Goal: Transaction & Acquisition: Obtain resource

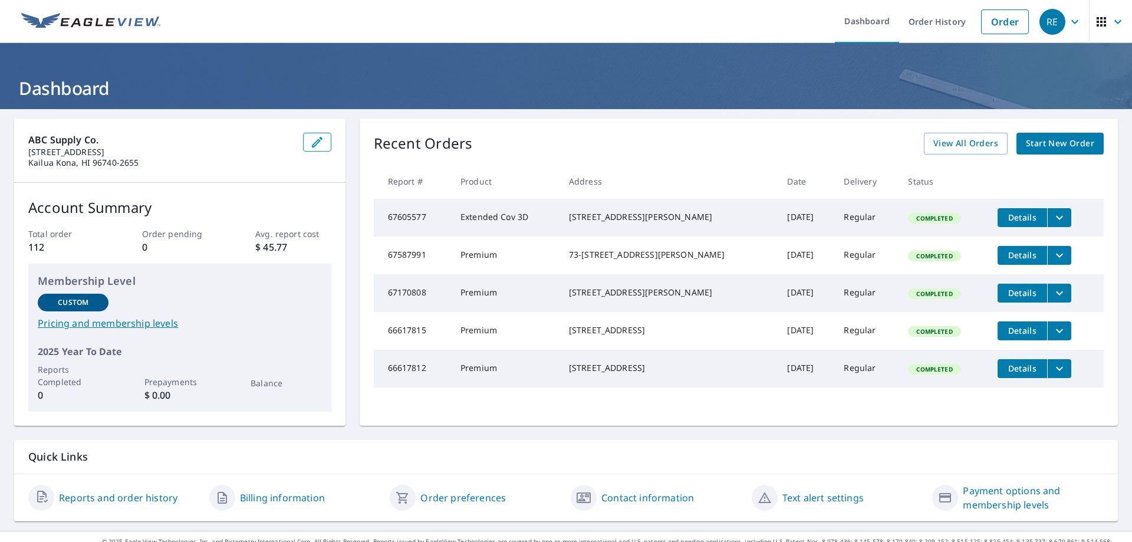
click at [1023, 222] on button "Details" at bounding box center [1022, 217] width 50 height 19
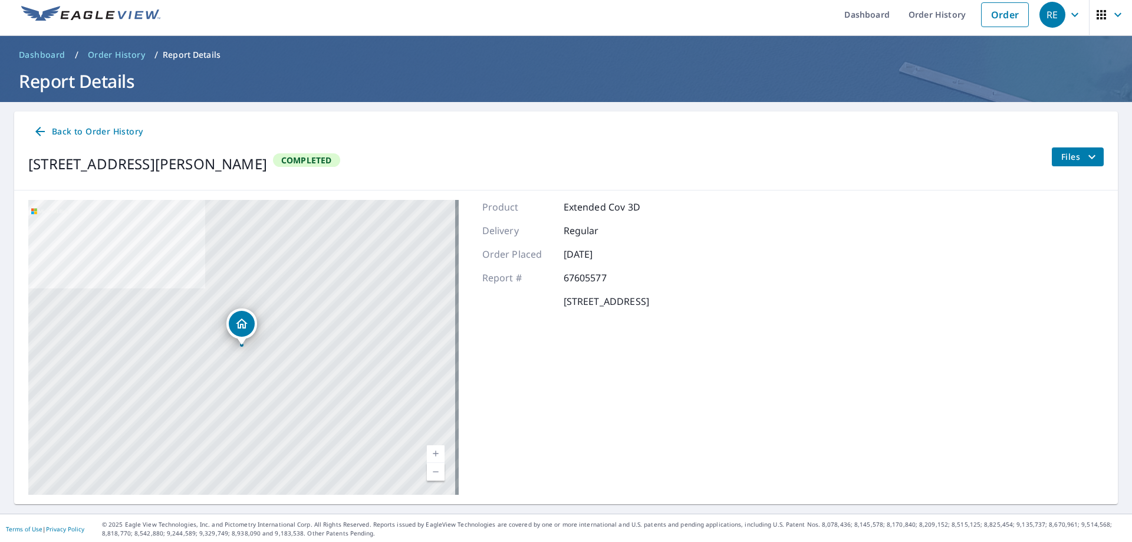
scroll to position [9, 0]
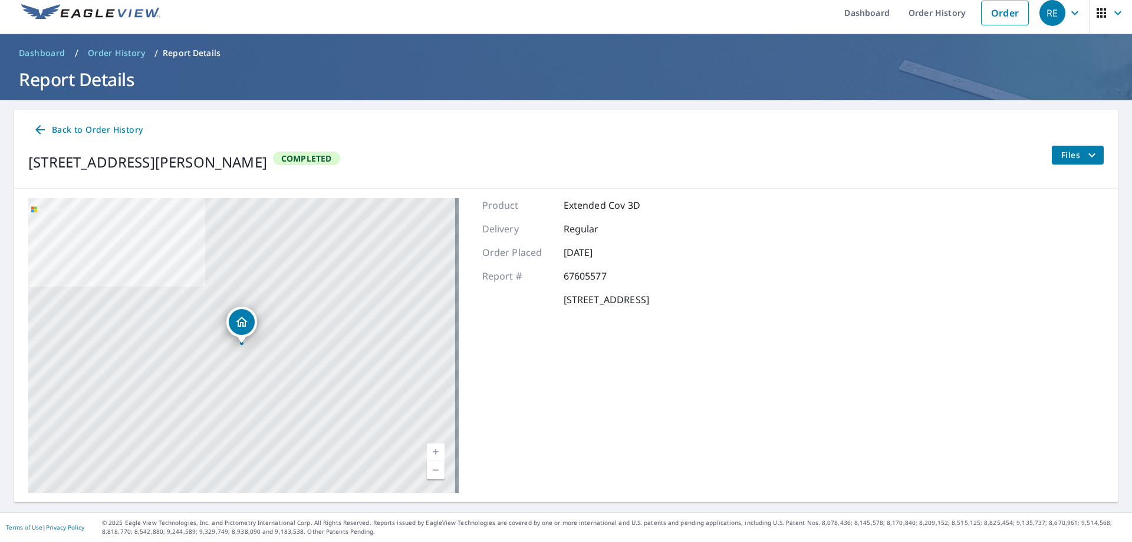
click at [38, 132] on icon at bounding box center [39, 129] width 9 height 9
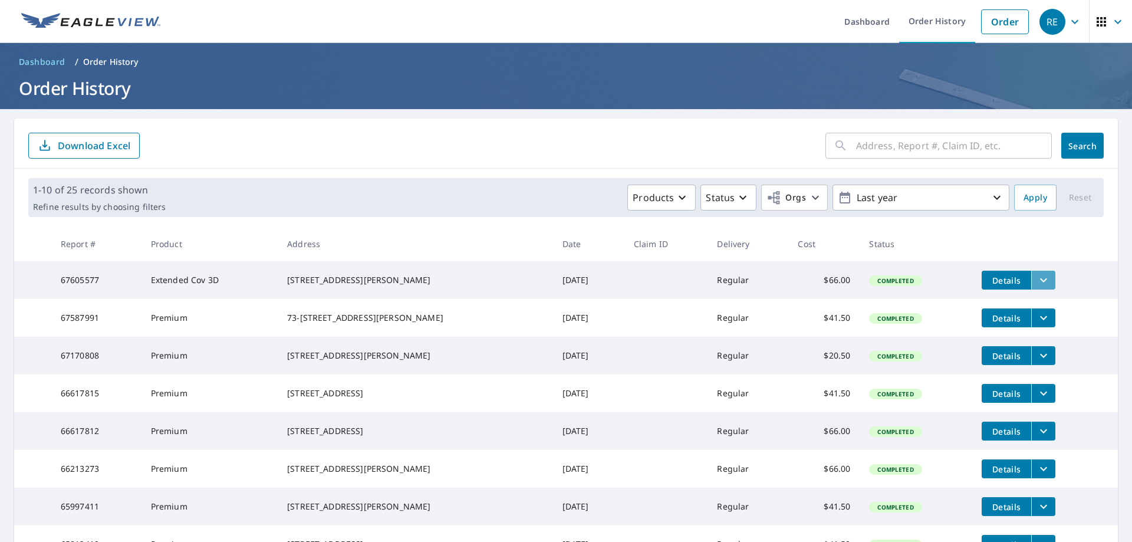
click at [1031, 276] on button "filesDropdownBtn-67605577" at bounding box center [1043, 280] width 24 height 19
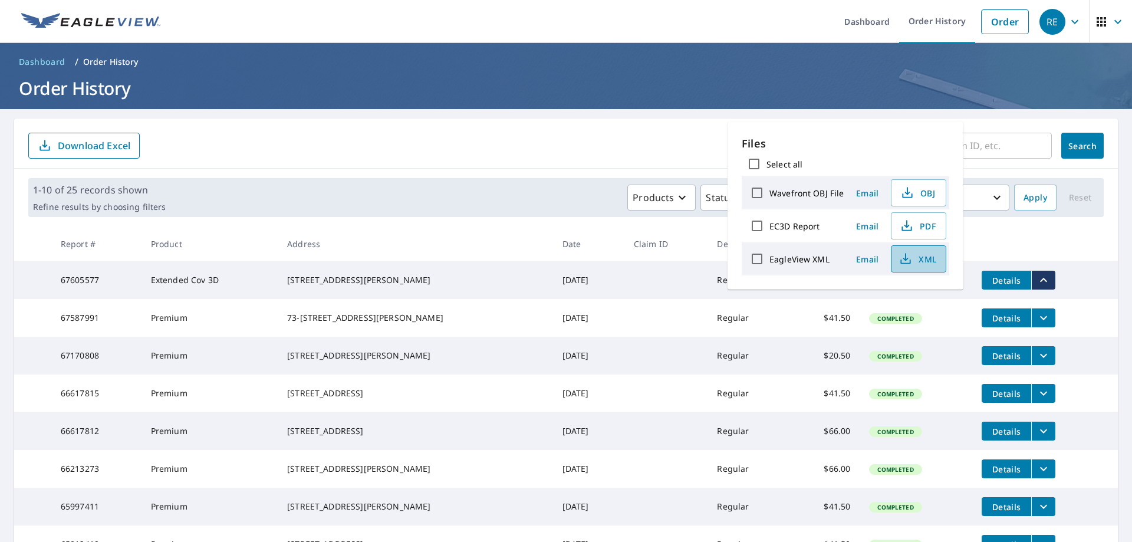
click at [918, 264] on span "XML" at bounding box center [917, 259] width 38 height 14
click at [926, 225] on span "PDF" at bounding box center [917, 226] width 38 height 14
click at [988, 78] on h1 "Order History" at bounding box center [566, 88] width 1104 height 24
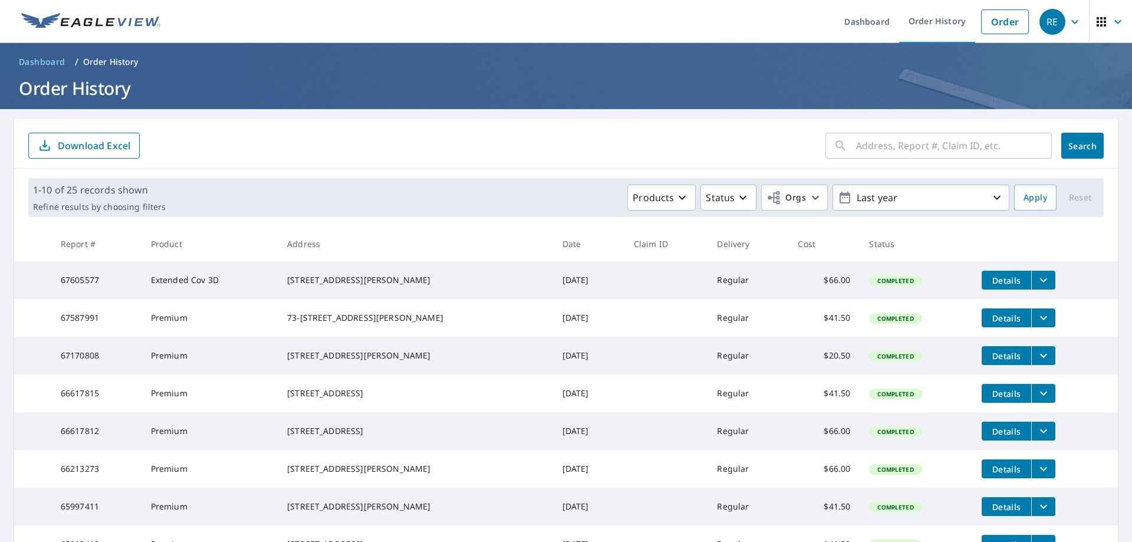
click at [1068, 23] on icon "button" at bounding box center [1075, 22] width 14 height 14
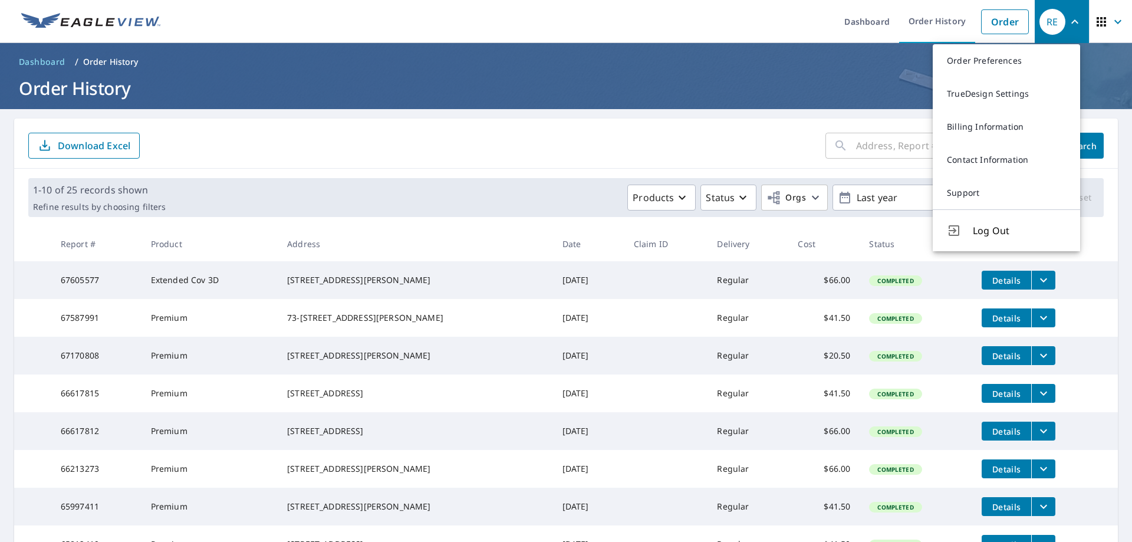
click at [801, 77] on h1 "Order History" at bounding box center [566, 88] width 1104 height 24
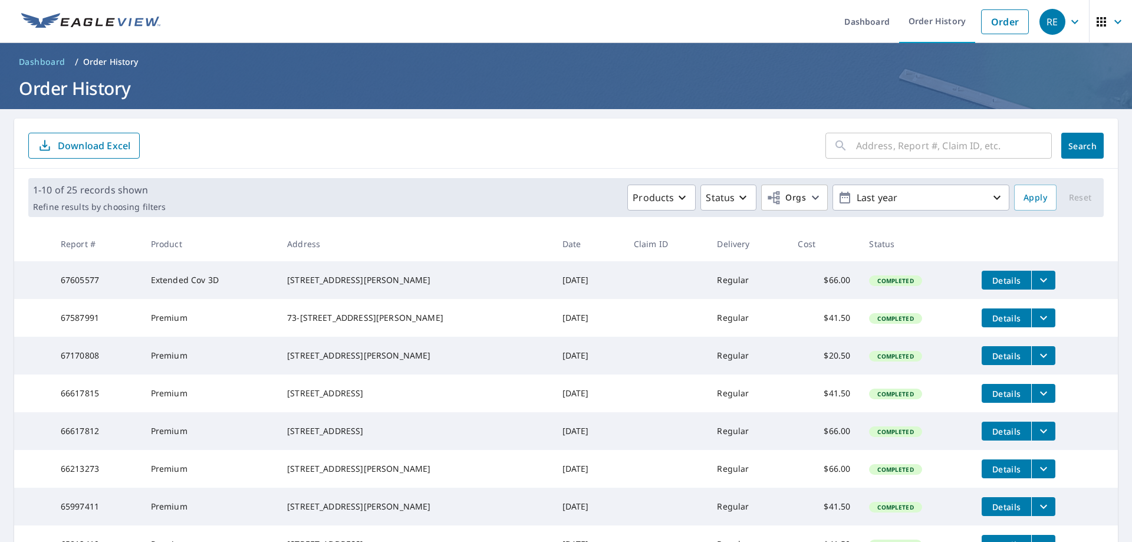
click at [1005, 324] on span "Details" at bounding box center [1006, 317] width 35 height 11
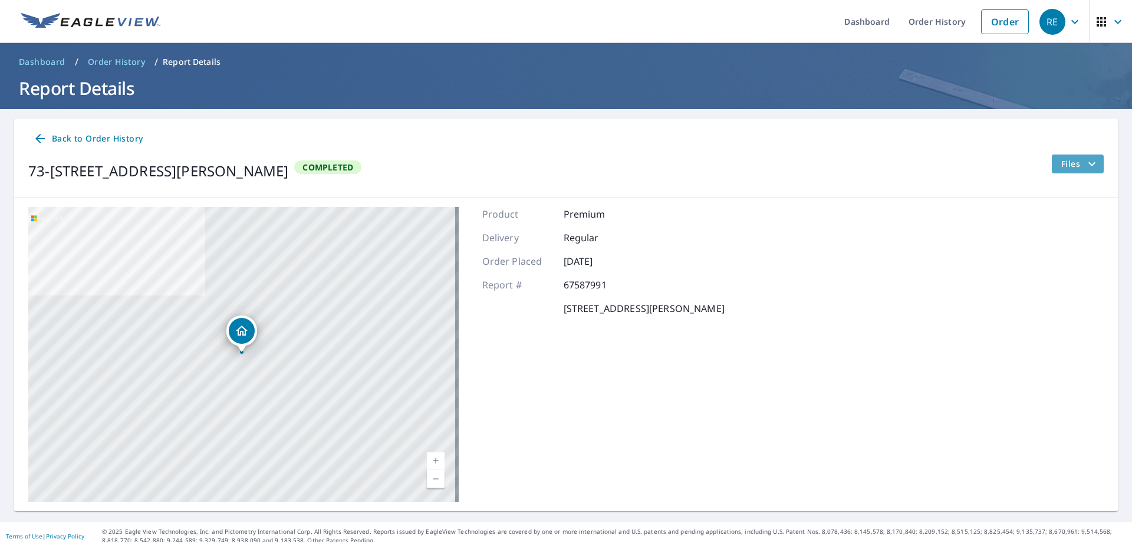
click at [1066, 165] on span "Files" at bounding box center [1080, 164] width 38 height 14
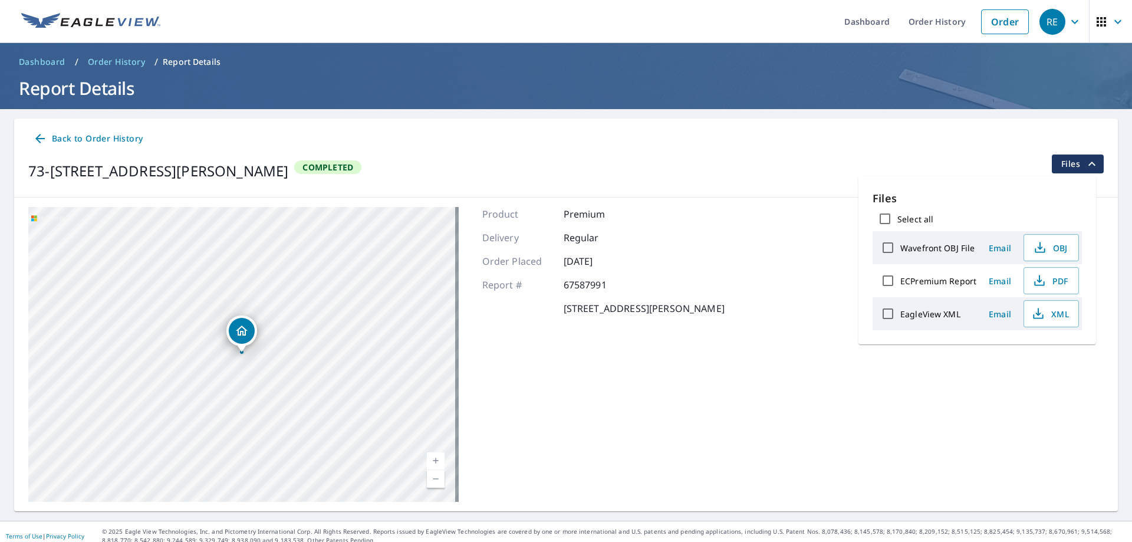
click at [881, 153] on div "Back to Order History [STREET_ADDRESS][PERSON_NAME] Completed Files" at bounding box center [566, 157] width 1104 height 79
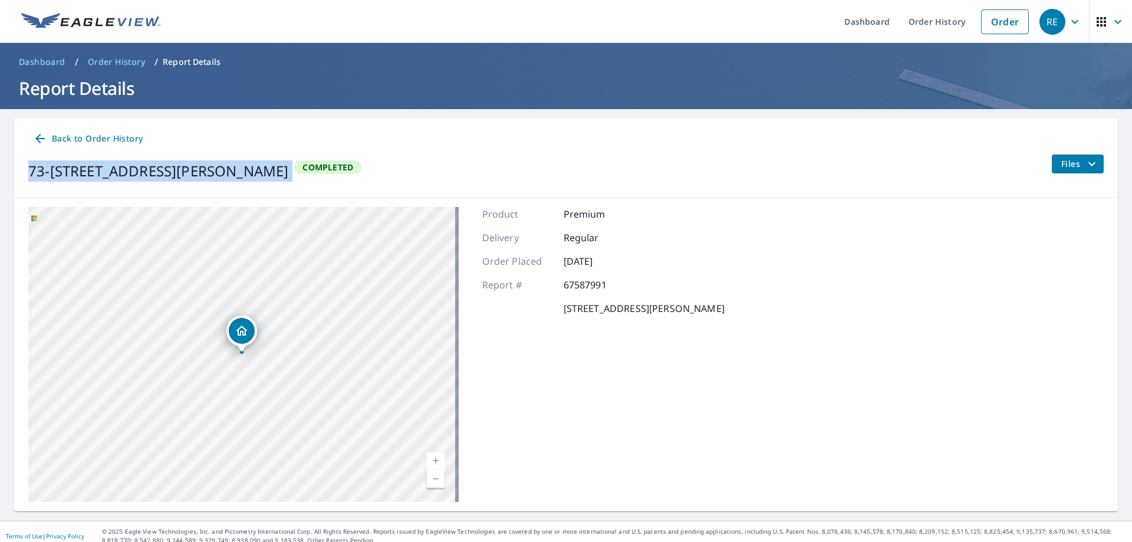
drag, startPoint x: 29, startPoint y: 168, endPoint x: 336, endPoint y: 166, distance: 307.1
click at [336, 166] on div "73-[STREET_ADDRESS][PERSON_NAME] Completed" at bounding box center [194, 170] width 333 height 33
copy div "73-[STREET_ADDRESS][PERSON_NAME]"
